Goal: Transaction & Acquisition: Purchase product/service

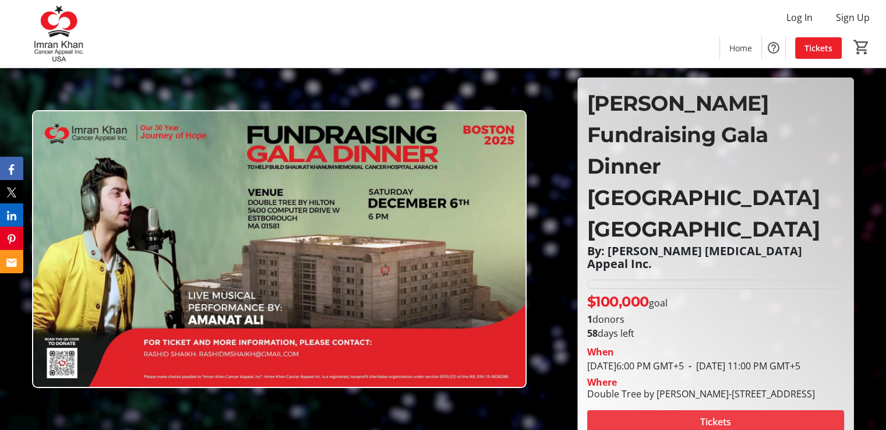
click at [726, 415] on span "Tickets" at bounding box center [715, 422] width 31 height 14
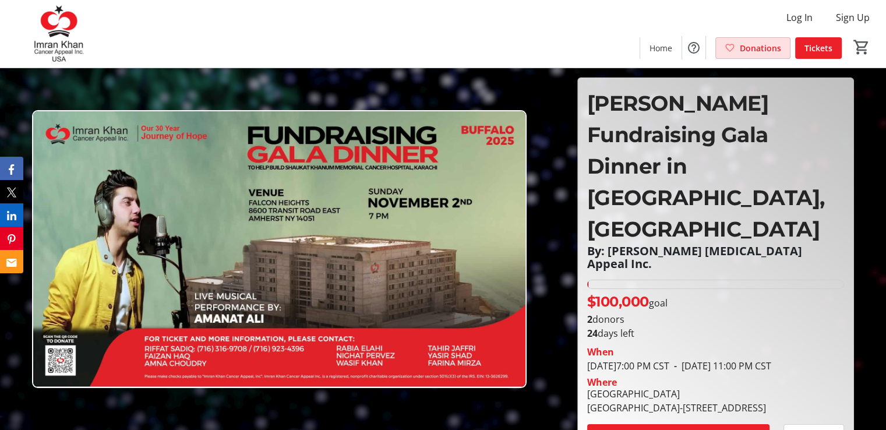
click at [752, 51] on span "Donations" at bounding box center [760, 48] width 41 height 12
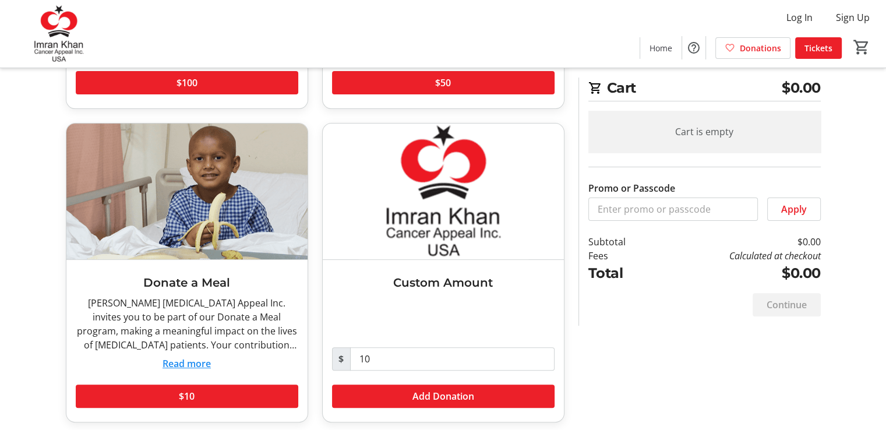
scroll to position [327, 0]
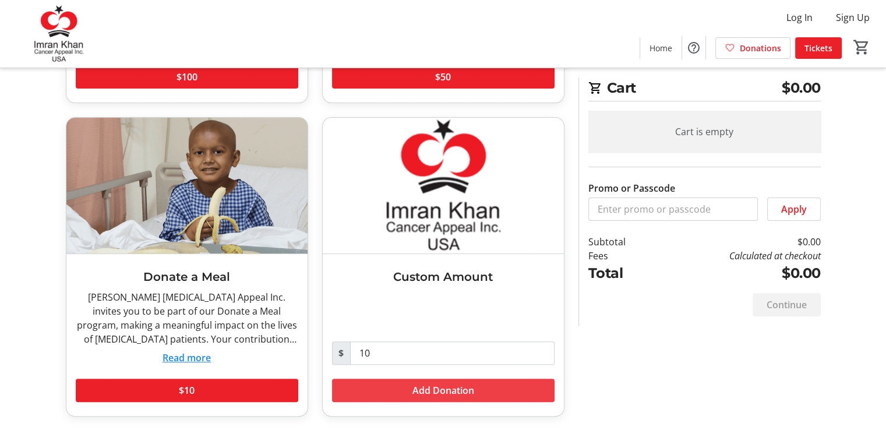
click at [449, 390] on span "Add Donation" at bounding box center [443, 390] width 62 height 14
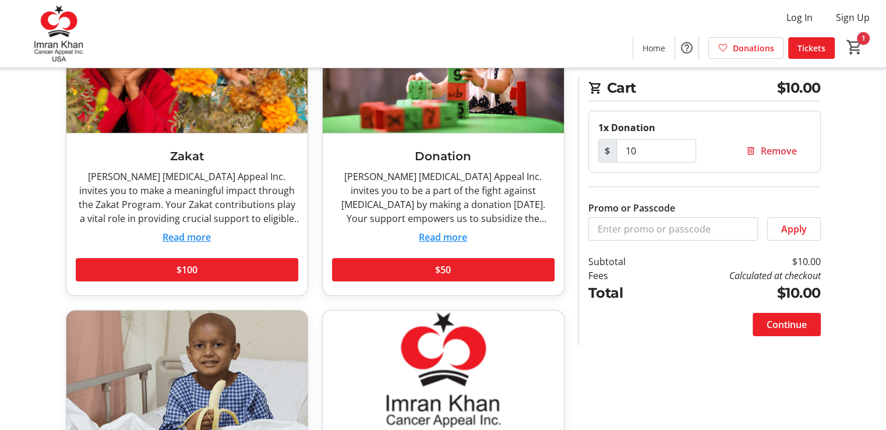
scroll to position [0, 0]
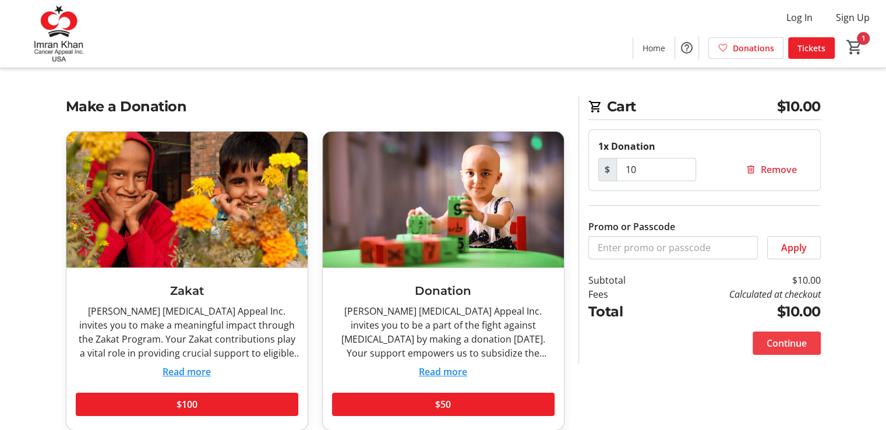
click at [780, 345] on span "Continue" at bounding box center [787, 343] width 40 height 14
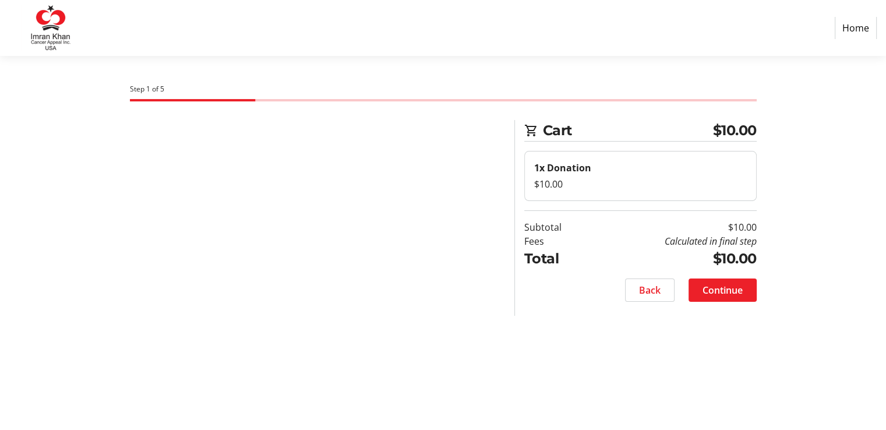
select select "US"
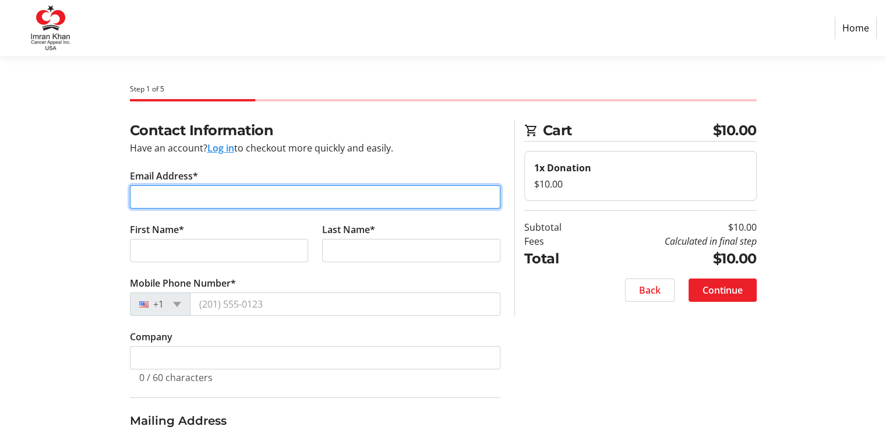
click at [357, 205] on input "Email Address*" at bounding box center [315, 196] width 370 height 23
type input "sadiya.ajmal@gmail.com"
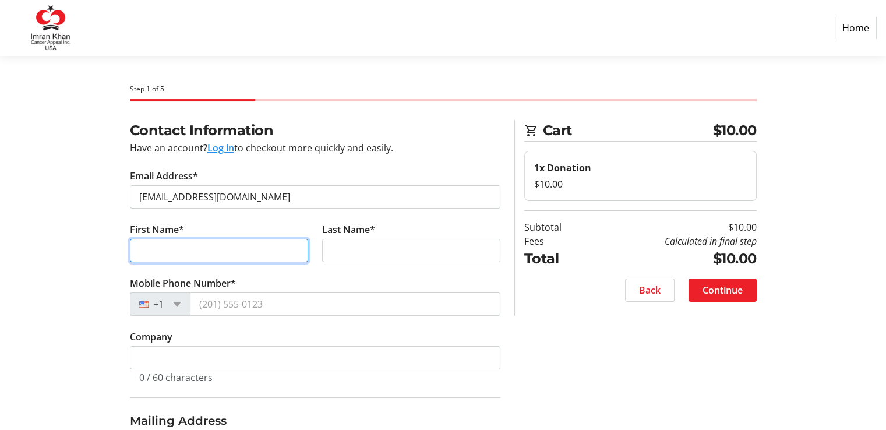
type input "Sadiya"
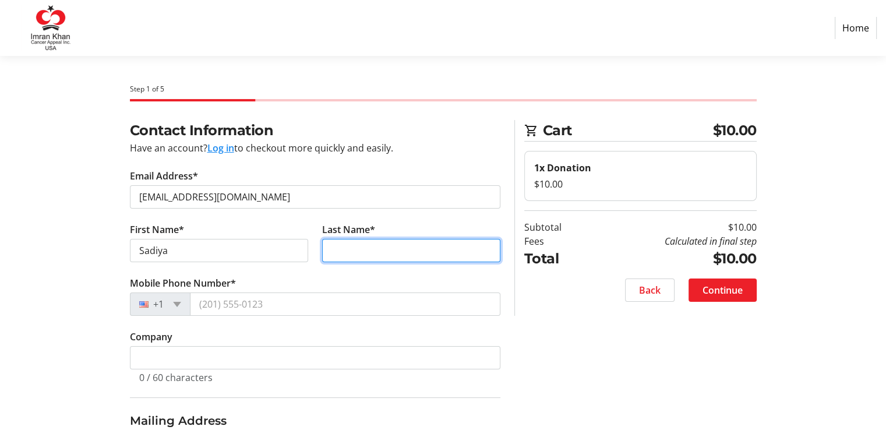
type input "Ajmal"
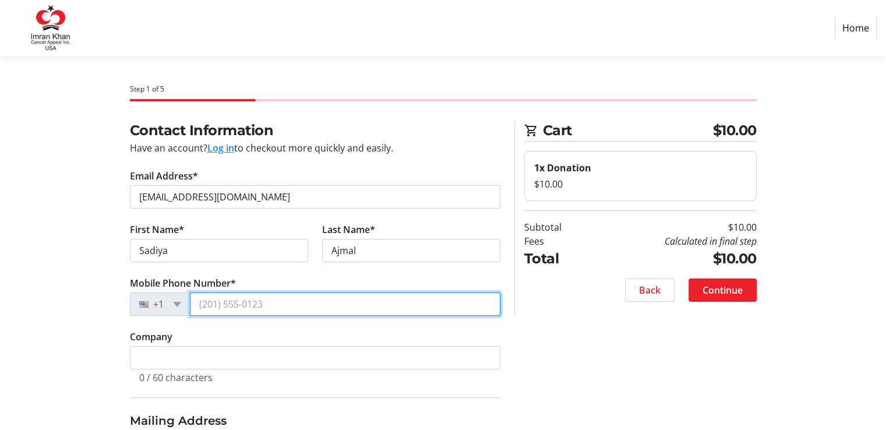
type input "(403) 614-0761"
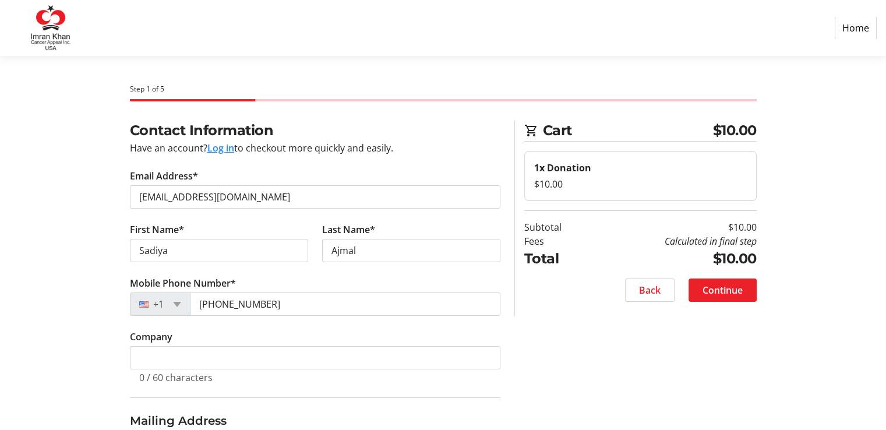
type input "178 Parkvale Dr"
type input "Kitchener"
select select "MT"
type input "N2R 1Z1"
select select "CA"
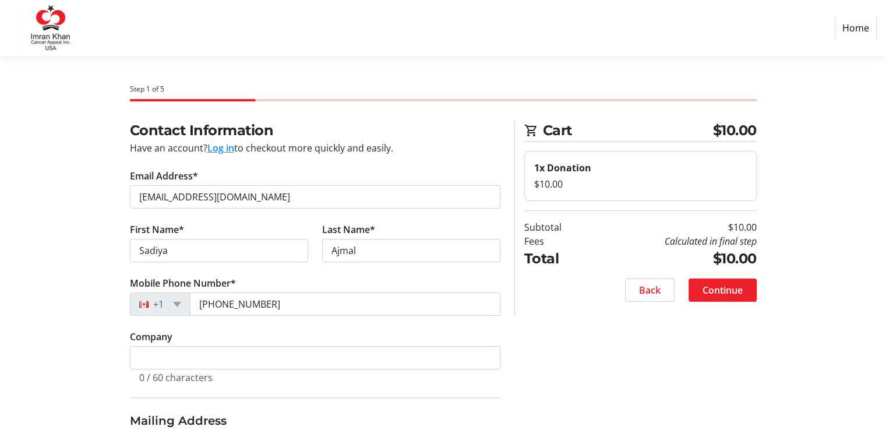
select select "ON"
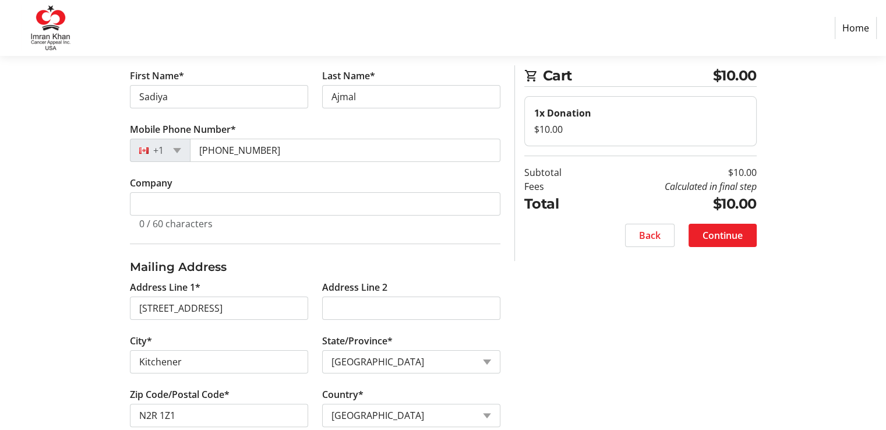
scroll to position [177, 0]
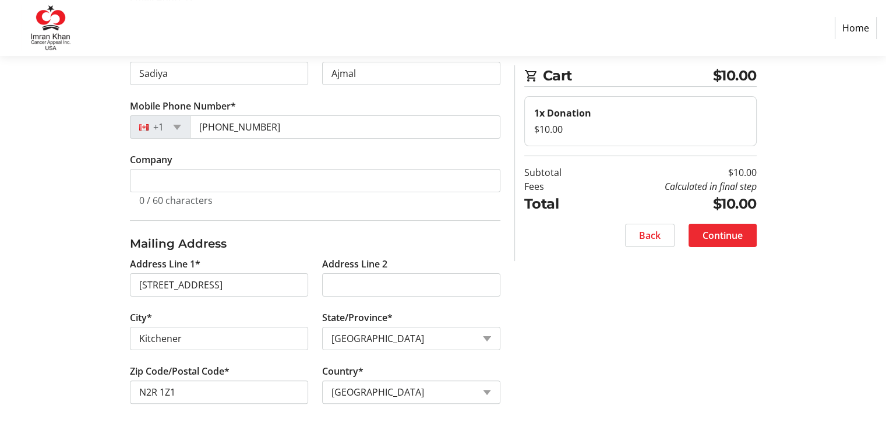
click at [726, 237] on span "Continue" at bounding box center [722, 235] width 40 height 14
